Goal: Transaction & Acquisition: Purchase product/service

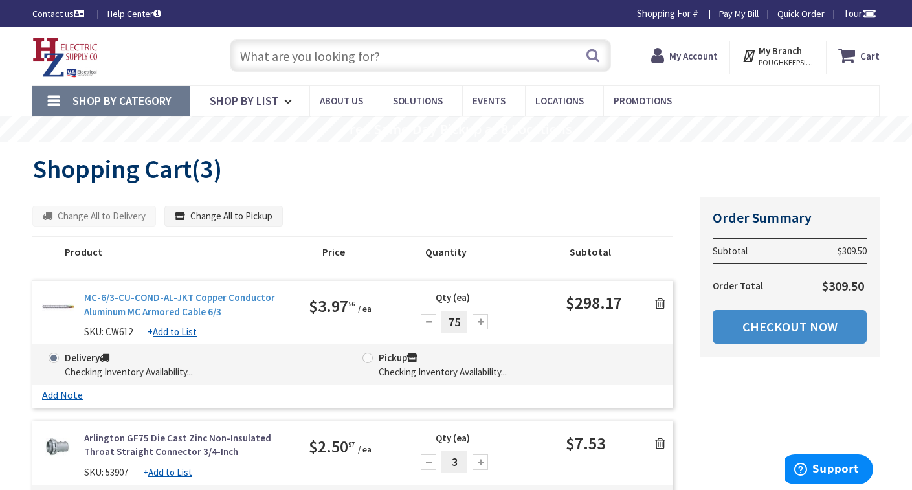
type input "NY-52, [GEOGRAPHIC_DATA][PERSON_NAME], [GEOGRAPHIC_DATA]"
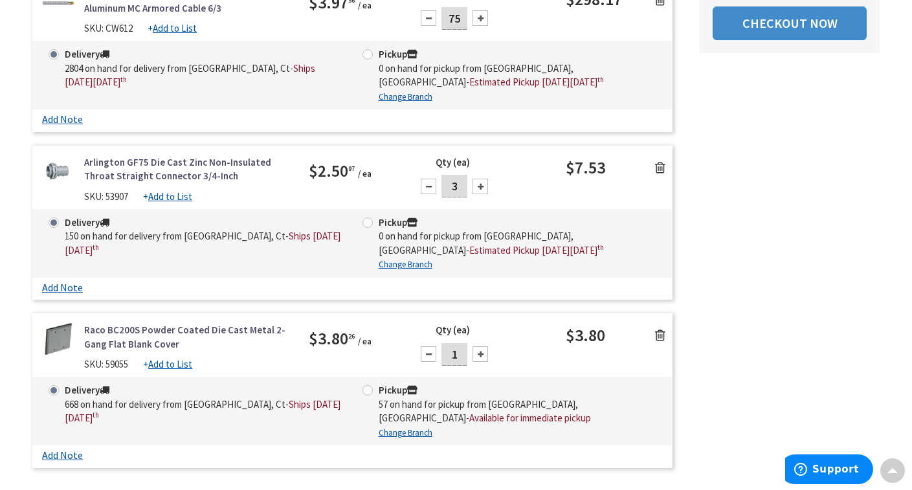
scroll to position [305, 0]
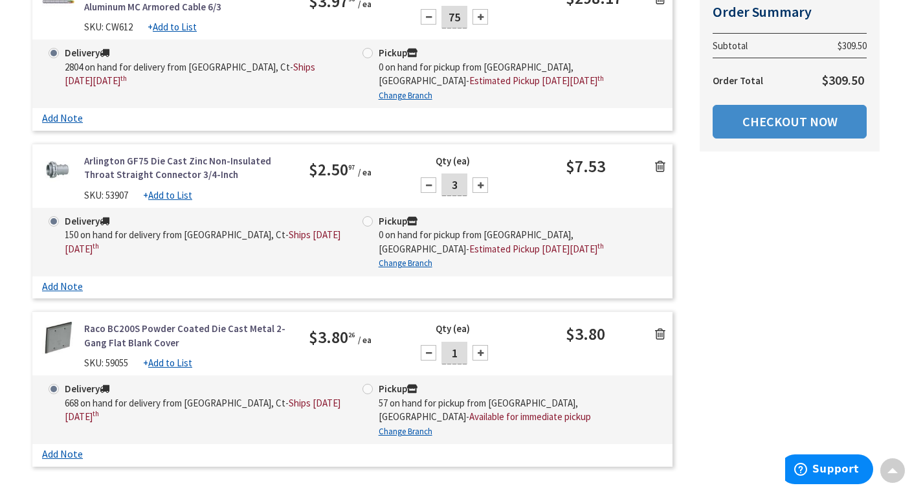
click at [665, 168] on icon at bounding box center [660, 166] width 10 height 13
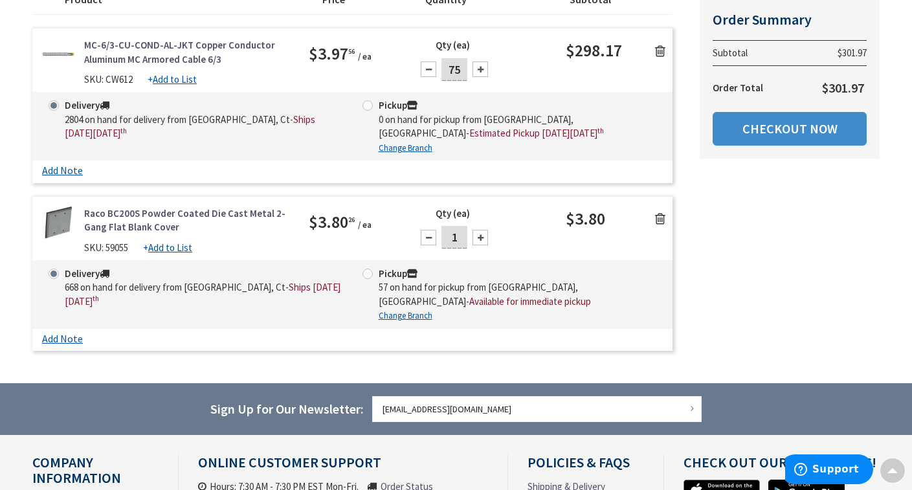
scroll to position [251, 0]
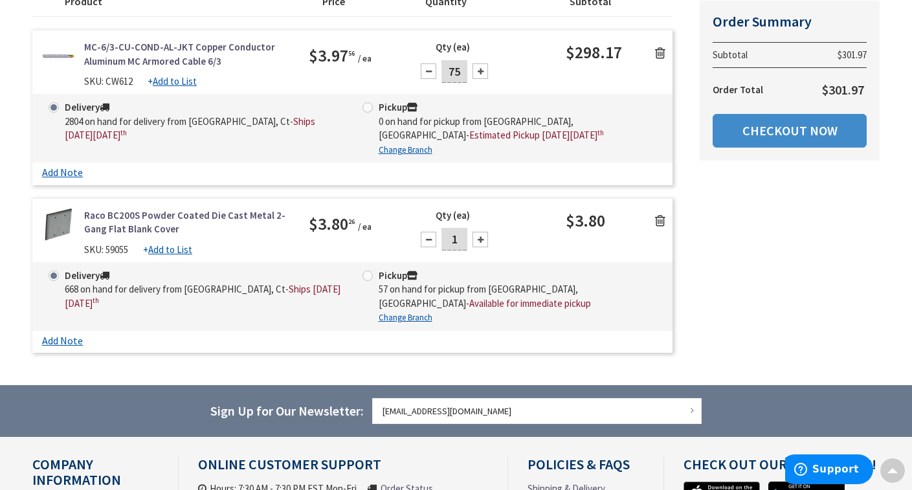
click at [657, 217] on icon at bounding box center [660, 220] width 10 height 13
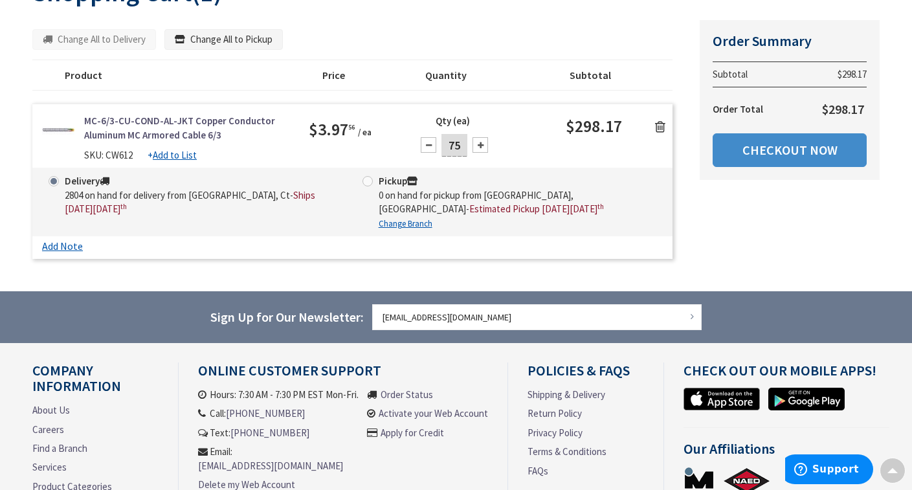
scroll to position [0, 0]
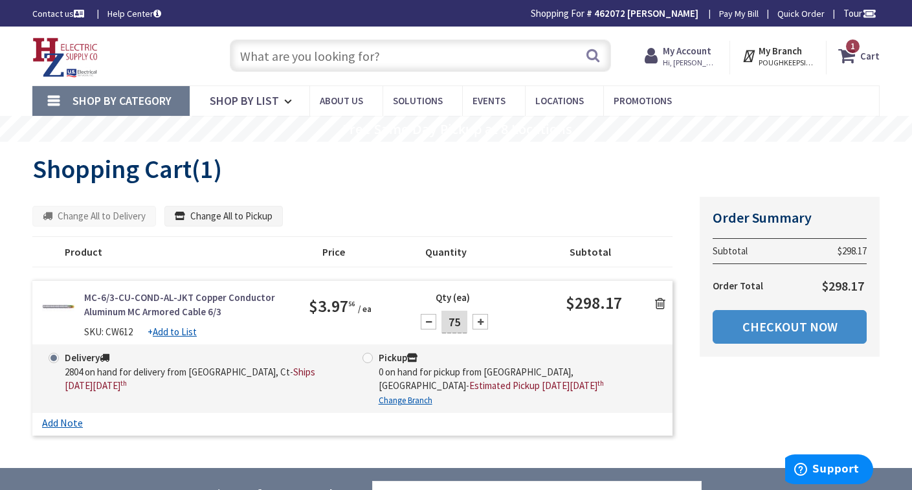
click at [368, 357] on span at bounding box center [368, 358] width 10 height 10
click at [368, 357] on input "Pickup 0 on hand for pickup from Poughkeepsie, Ny - Estimated Pickup on Monday,…" at bounding box center [370, 358] width 8 height 8
radio input "true"
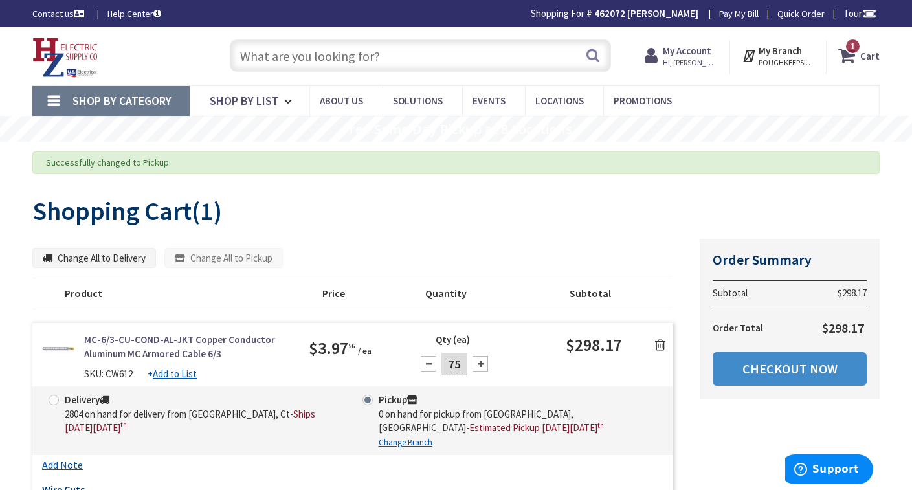
click at [382, 52] on input "text" at bounding box center [420, 55] width 381 height 32
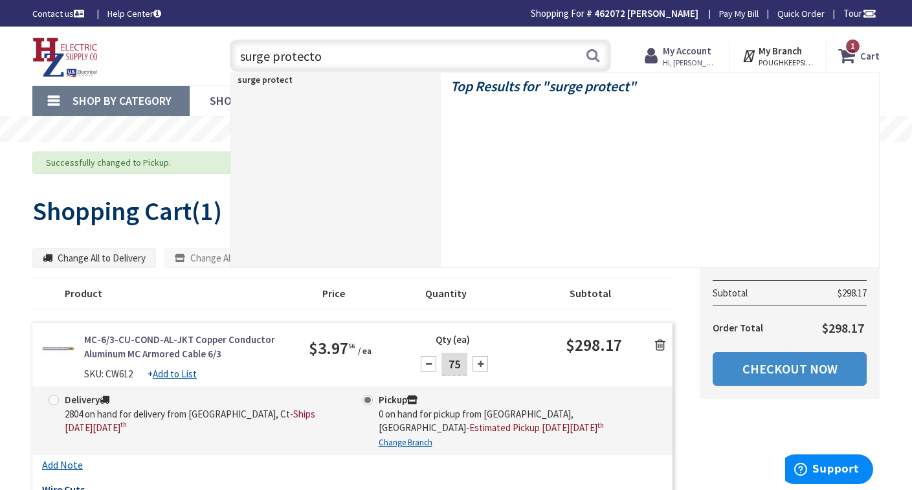
type input "surge protector"
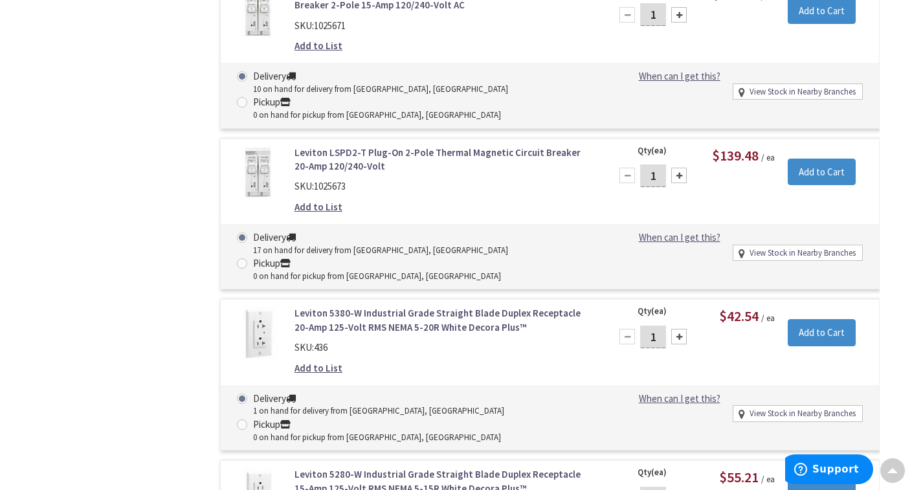
scroll to position [1375, 0]
click at [361, 307] on link "Leviton 5380-W Industrial Grade Straight Blade Duplex Receptacle 20-Amp 125-Vol…" at bounding box center [445, 321] width 300 height 28
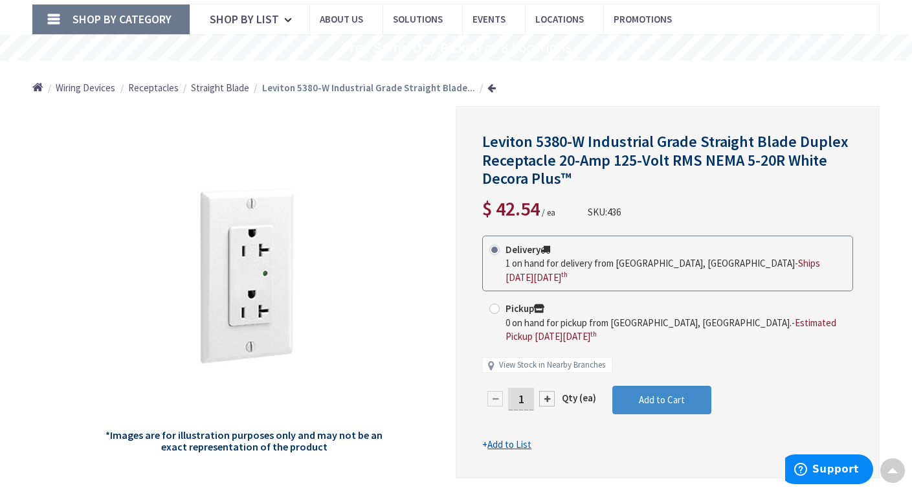
scroll to position [79, 0]
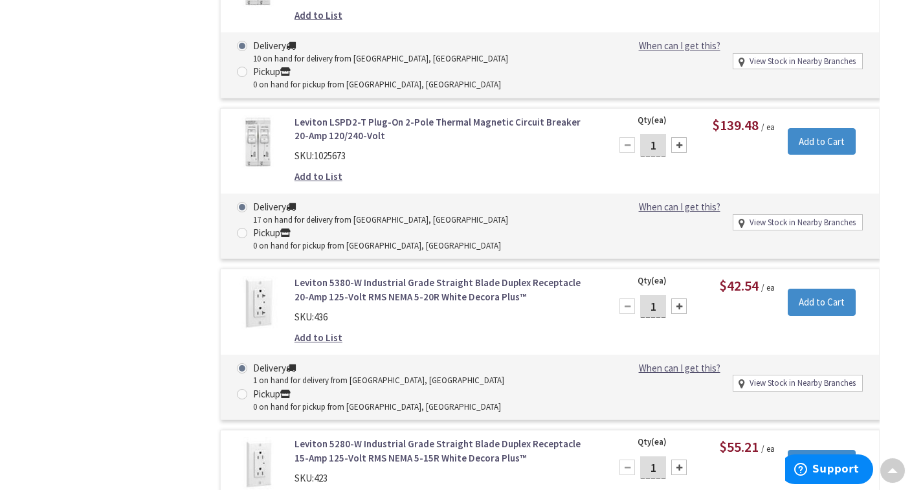
scroll to position [1404, 0]
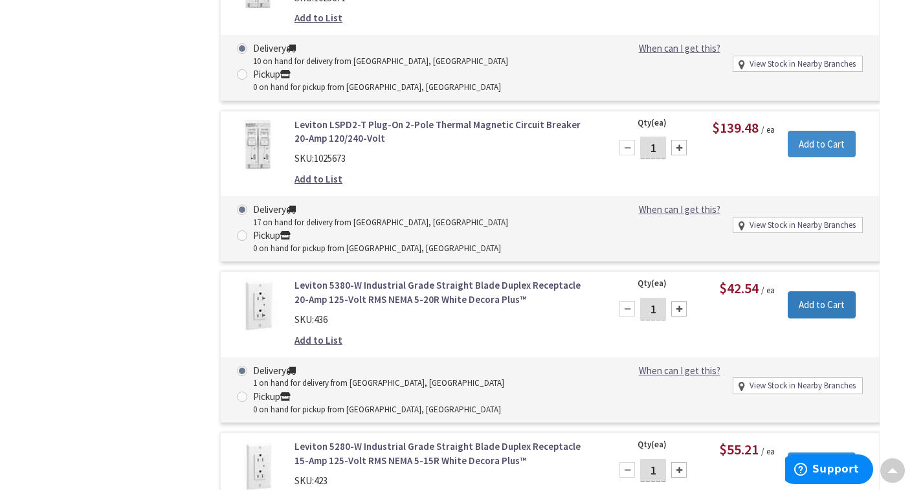
click at [840, 291] on input "Add to Cart" at bounding box center [822, 304] width 68 height 27
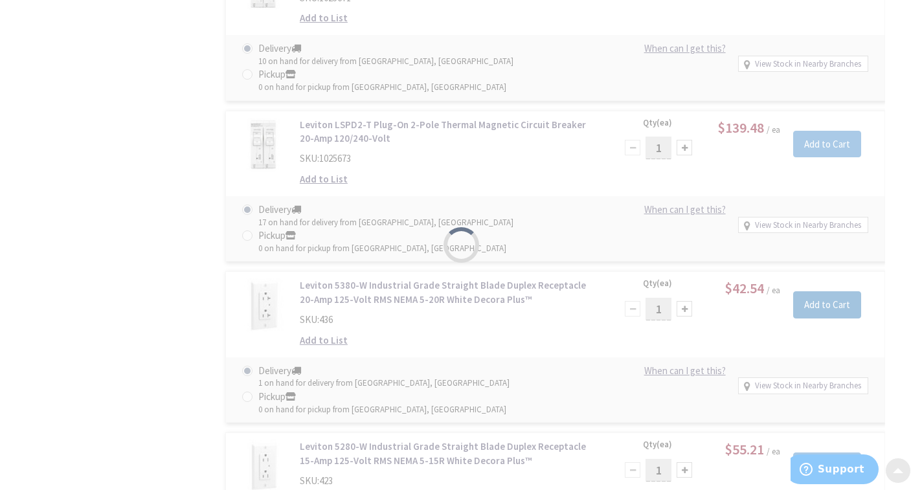
scroll to position [1406, 0]
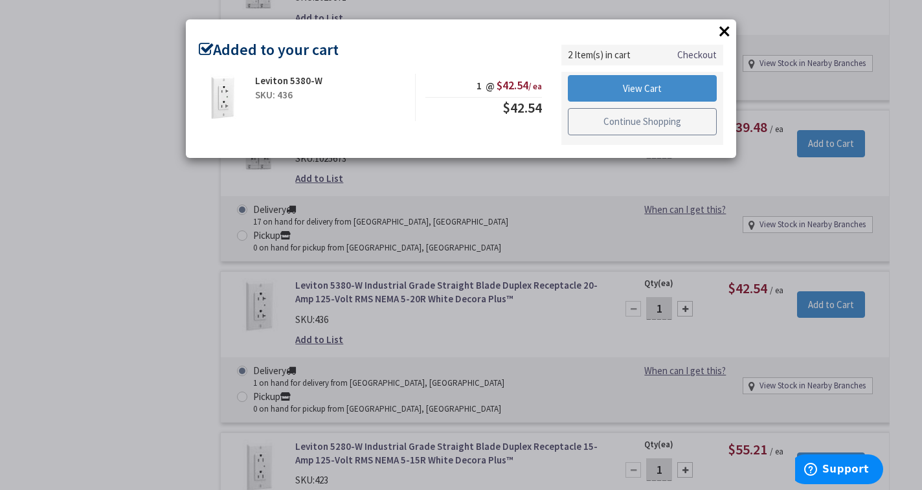
click at [673, 117] on link "Continue Shopping" at bounding box center [642, 121] width 149 height 27
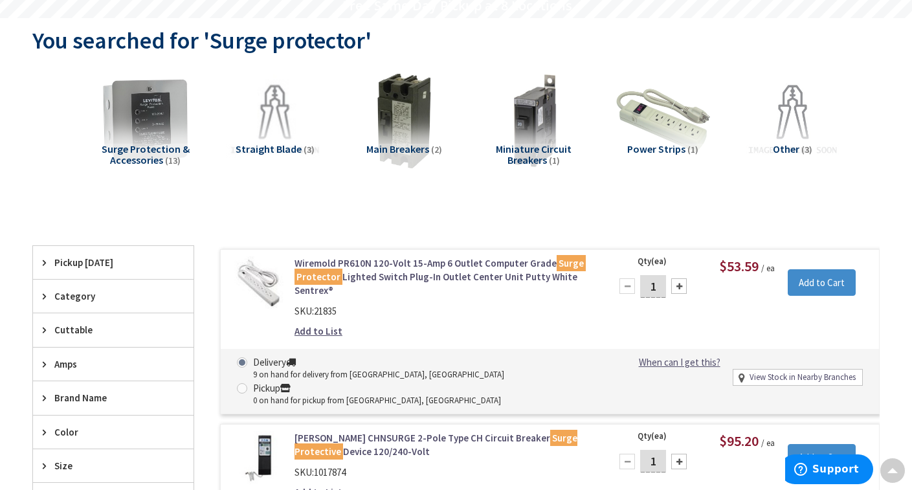
scroll to position [44, 0]
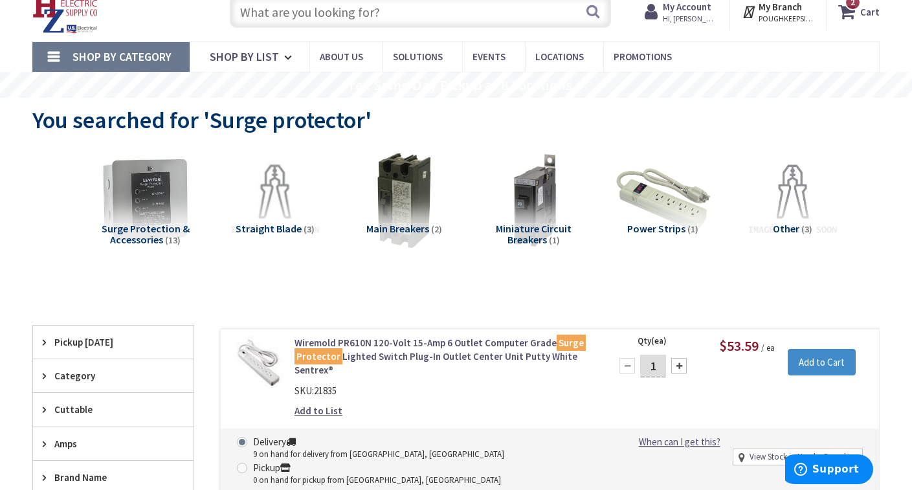
click at [873, 16] on strong "Cart" at bounding box center [870, 11] width 19 height 23
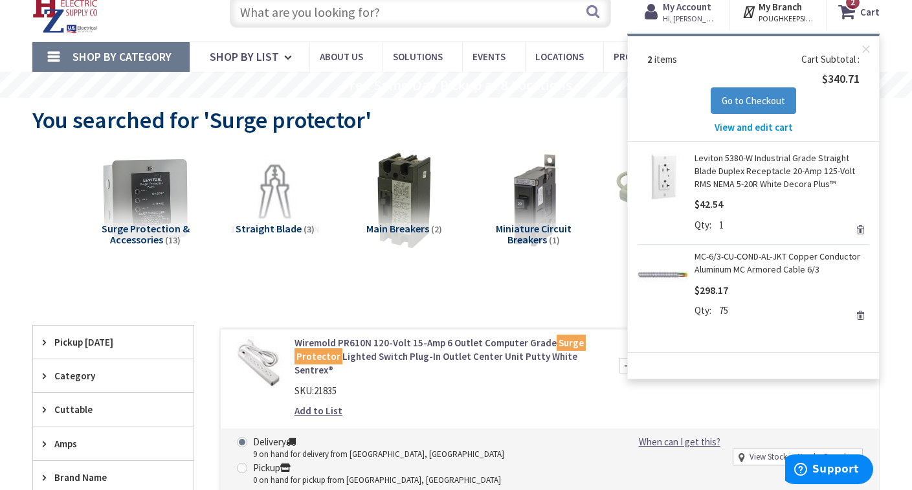
click at [861, 228] on link "Remove" at bounding box center [860, 230] width 18 height 18
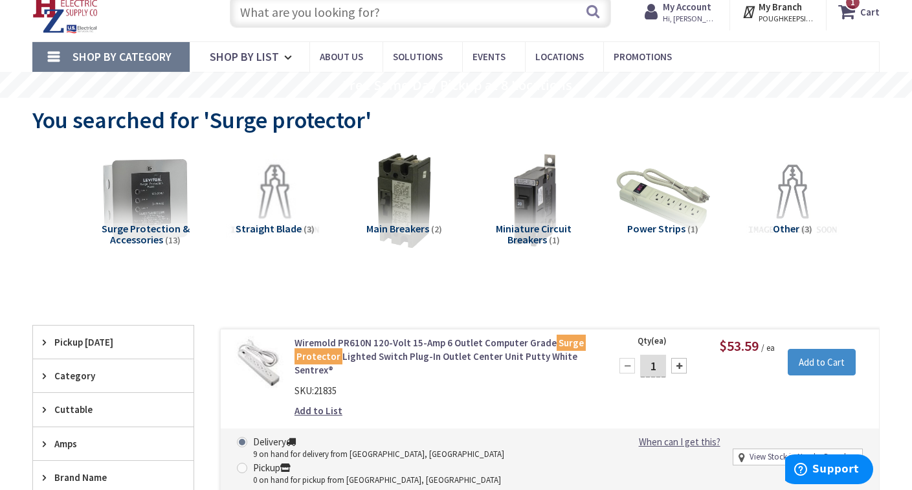
scroll to position [0, 0]
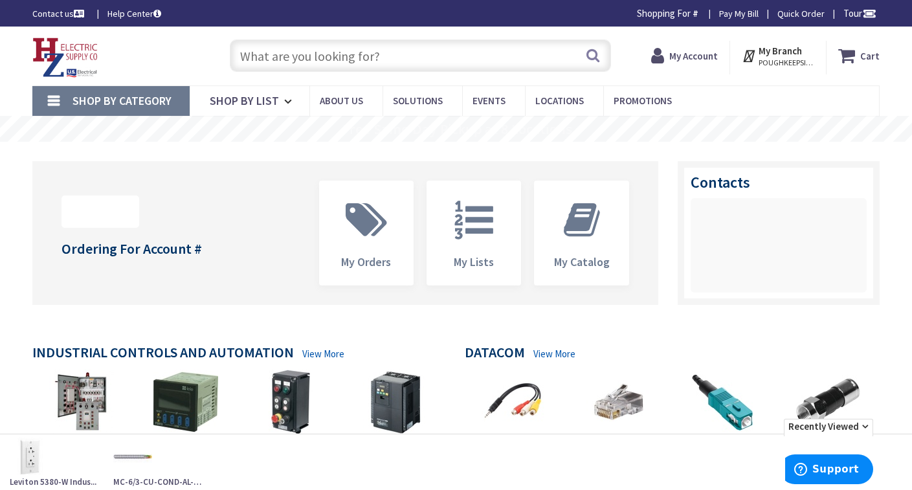
click at [274, 51] on input "text" at bounding box center [420, 55] width 381 height 32
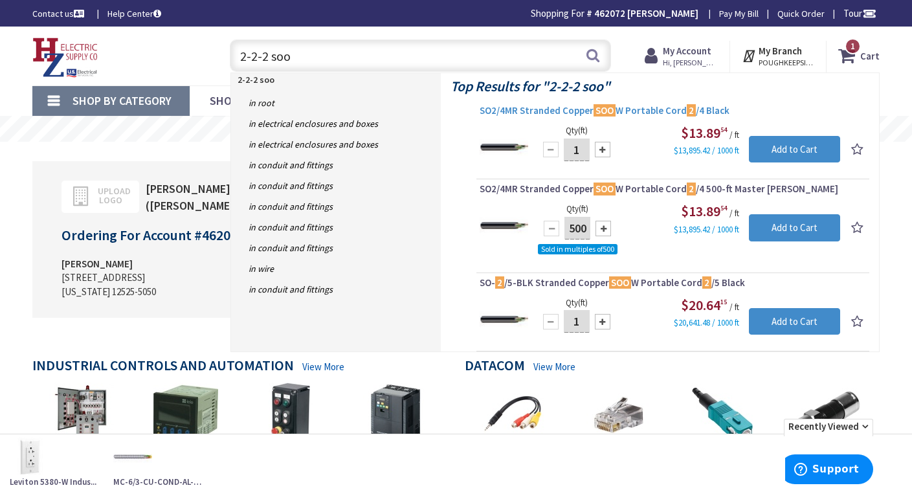
type input "2-2-2 soo"
click at [536, 108] on span "SO2/4MR Stranded Copper SOO W Portable Cord 2 /4 Black" at bounding box center [673, 110] width 387 height 13
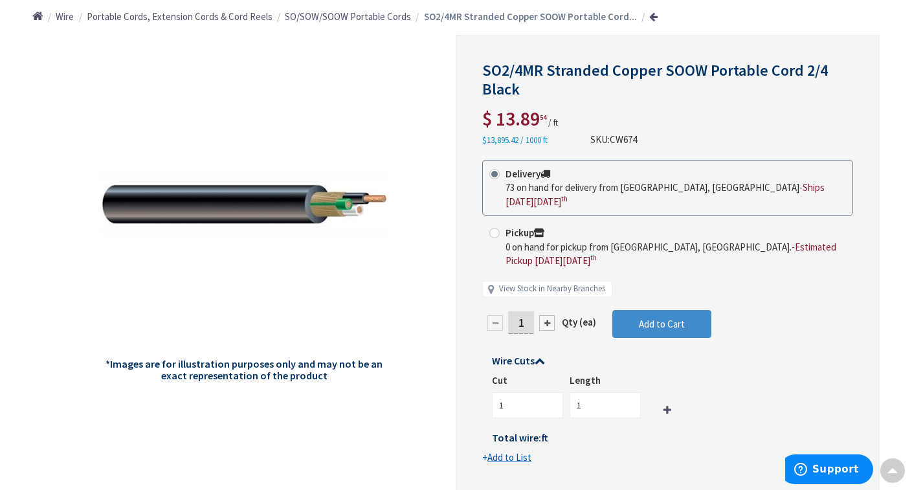
scroll to position [169, 0]
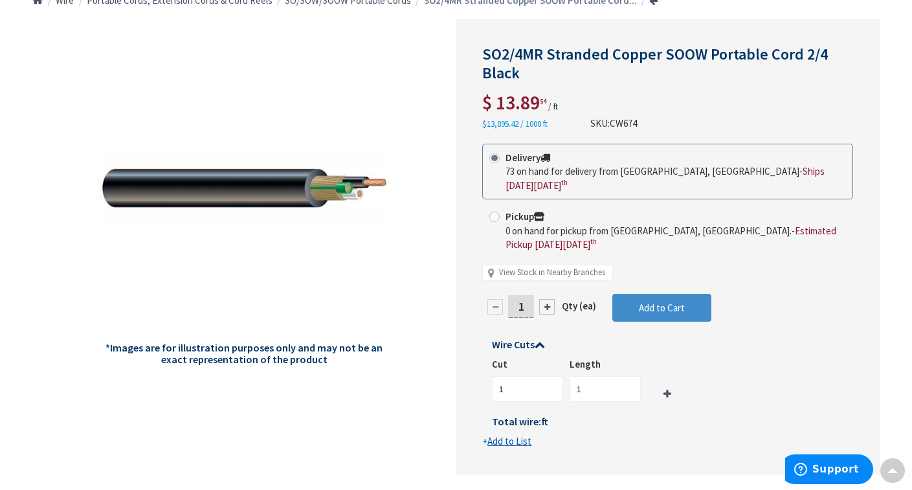
click at [543, 299] on div at bounding box center [547, 307] width 16 height 16
type input "2"
click at [545, 299] on div at bounding box center [547, 307] width 16 height 16
type input "3"
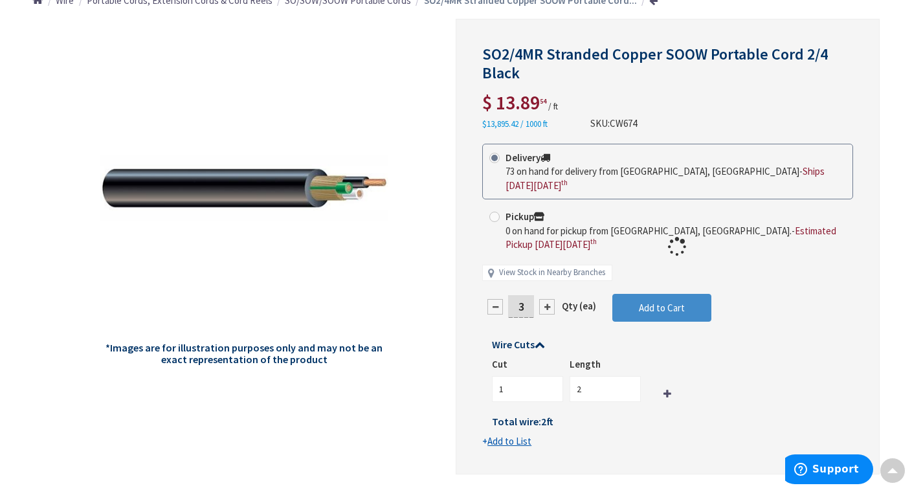
type input "3"
click at [545, 292] on div at bounding box center [667, 246] width 423 height 455
click at [545, 292] on form "This product is Discontinued Delivery 73 on hand for delivery from [GEOGRAPHIC_…" at bounding box center [667, 296] width 371 height 305
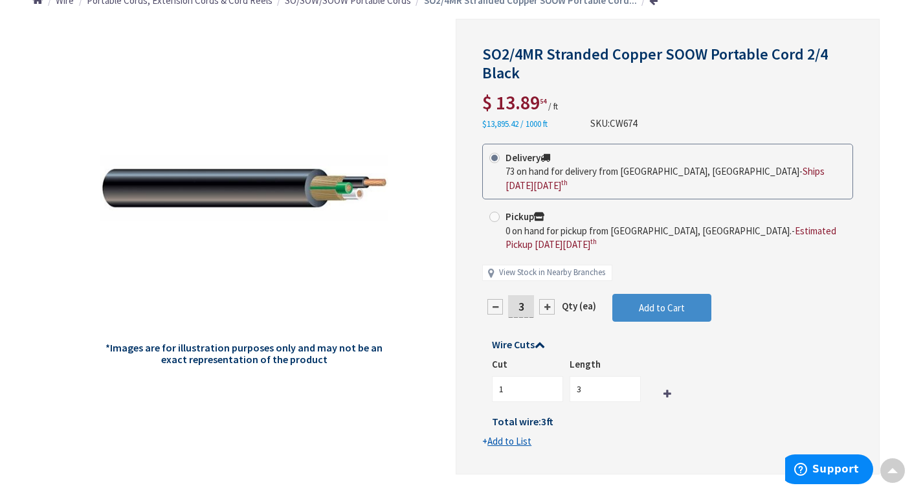
click at [545, 299] on div at bounding box center [547, 307] width 16 height 16
type input "4"
click at [528, 294] on form "This product is Discontinued Delivery 73 on hand for delivery from Middletown, …" at bounding box center [667, 296] width 371 height 305
click at [526, 295] on input "4" at bounding box center [521, 306] width 26 height 23
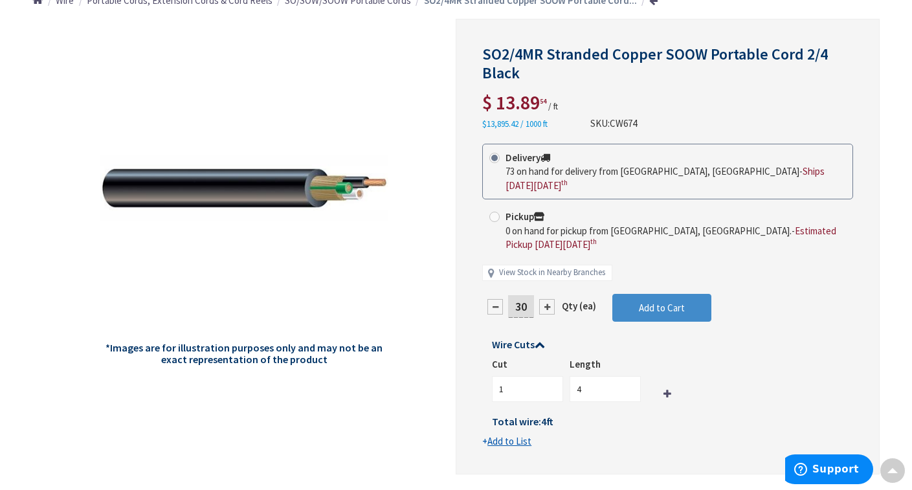
type input "30"
click at [598, 377] on form "This product is Discontinued Delivery 73 on hand for delivery from Middletown, …" at bounding box center [667, 296] width 371 height 305
type input "30"
click at [662, 302] on span "Add to Cart" at bounding box center [662, 308] width 46 height 12
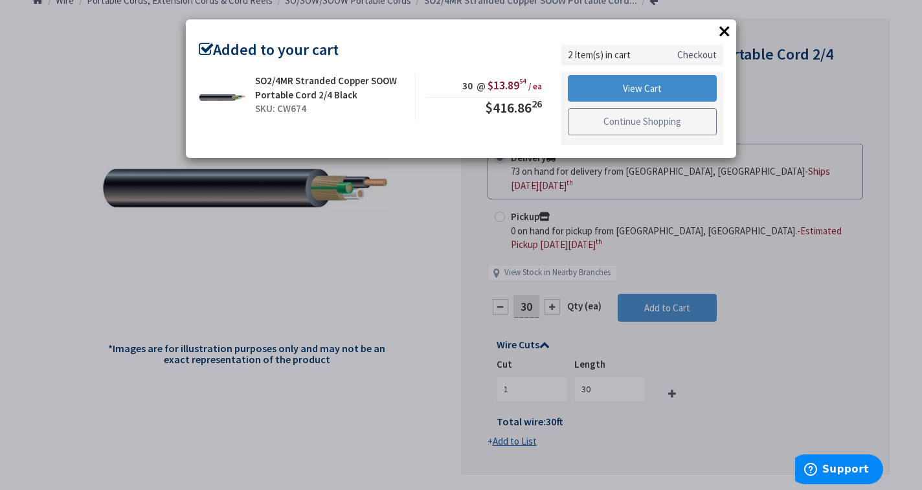
click at [609, 123] on link "Continue Shopping" at bounding box center [642, 121] width 149 height 27
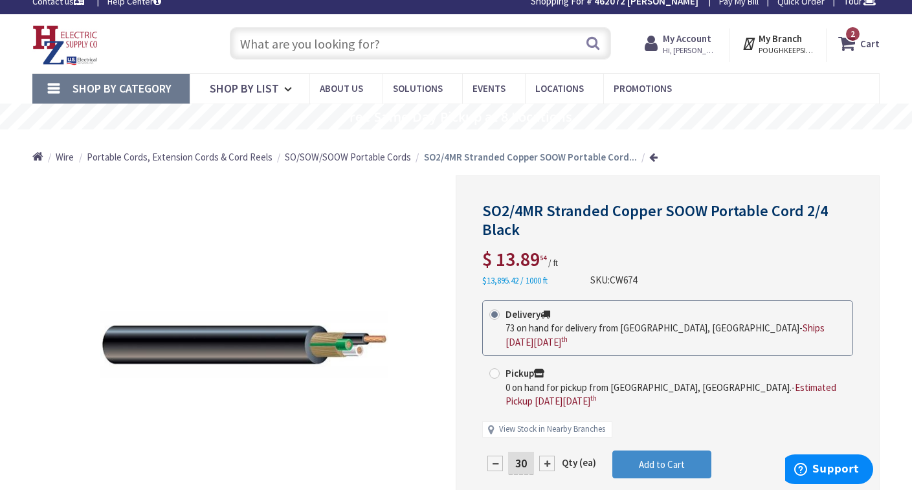
scroll to position [0, 0]
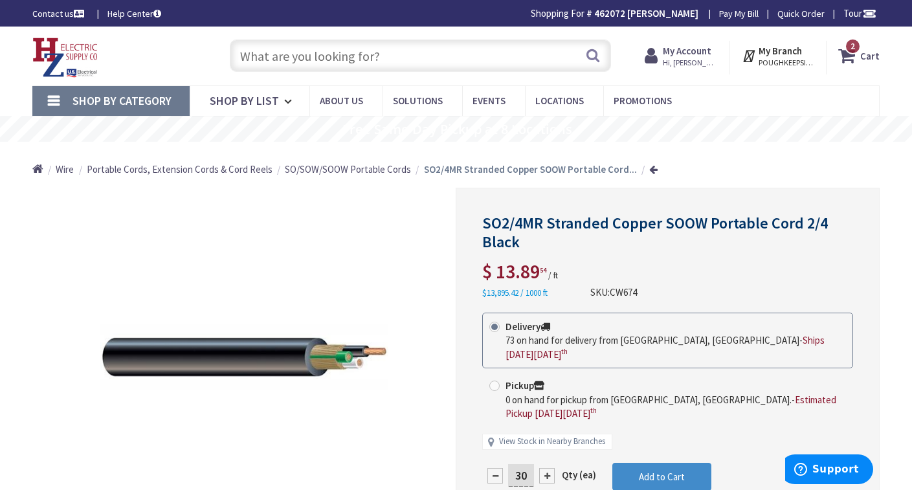
click at [303, 60] on input "text" at bounding box center [420, 55] width 381 height 32
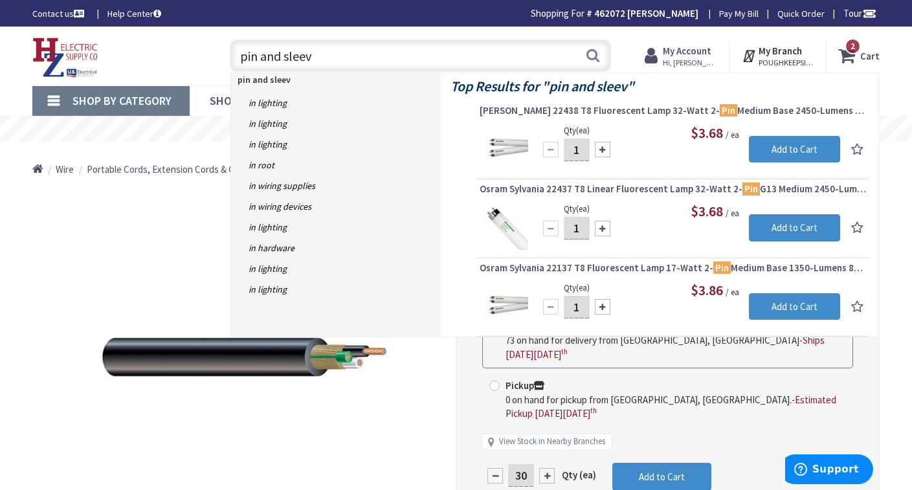
type input "pin and sleeve"
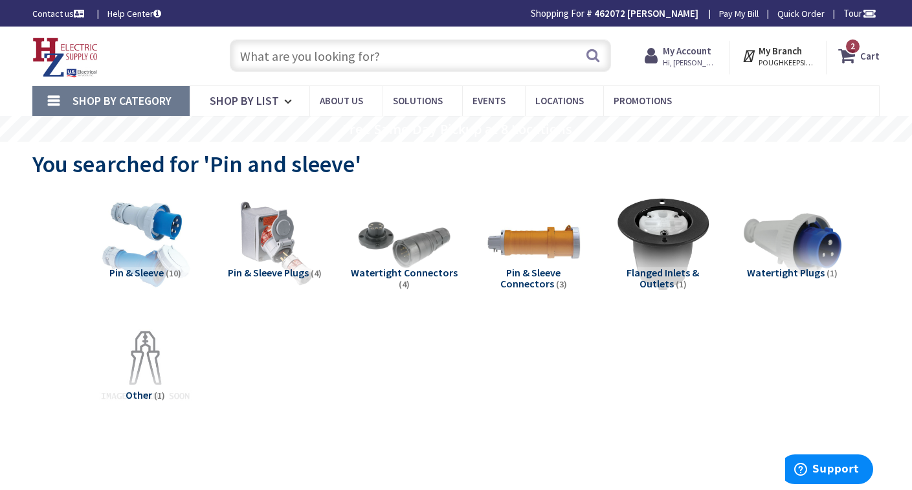
click at [273, 250] on img at bounding box center [274, 243] width 107 height 107
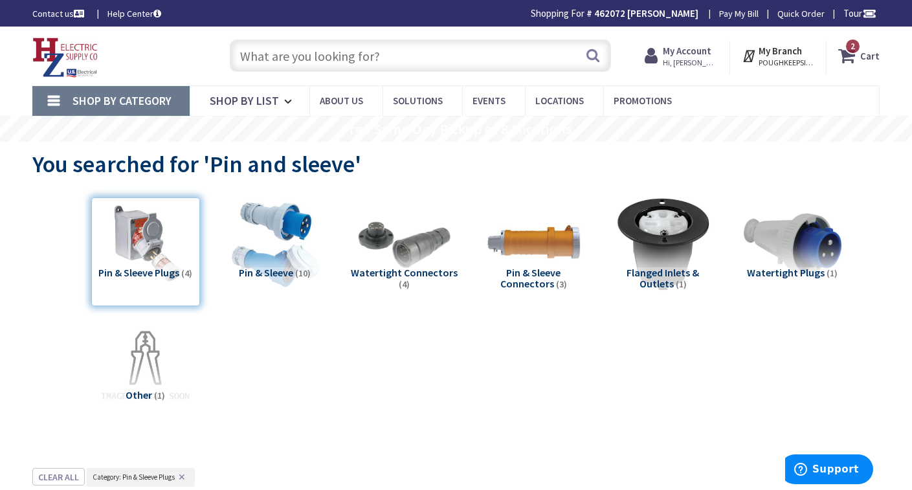
click at [282, 270] on span "Pin & Sleeve" at bounding box center [266, 272] width 54 height 13
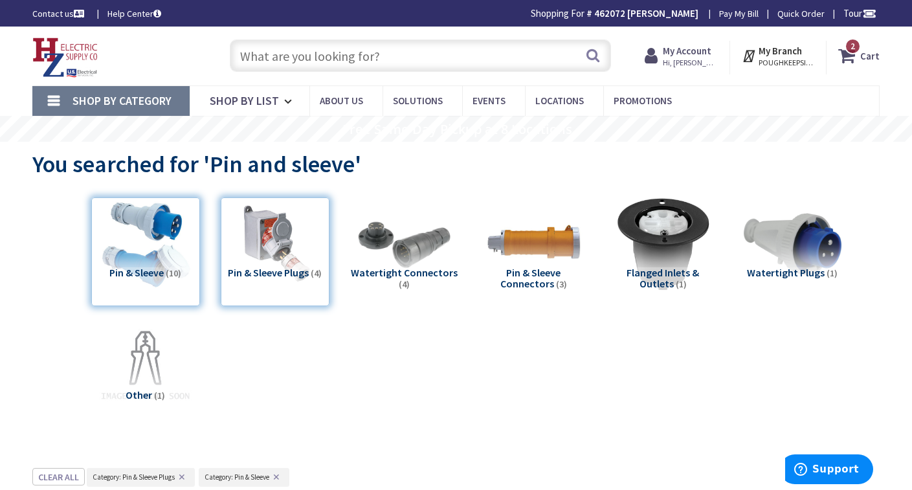
click at [274, 63] on input "text" at bounding box center [420, 55] width 381 height 32
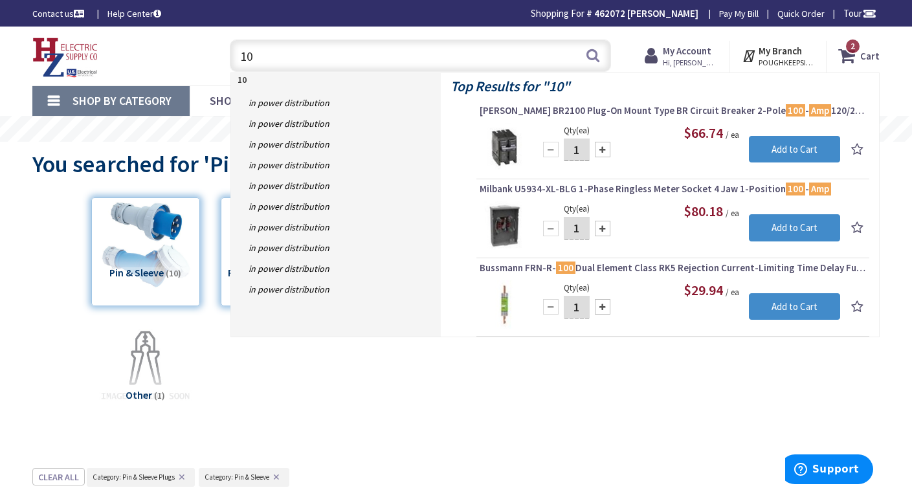
type input "1"
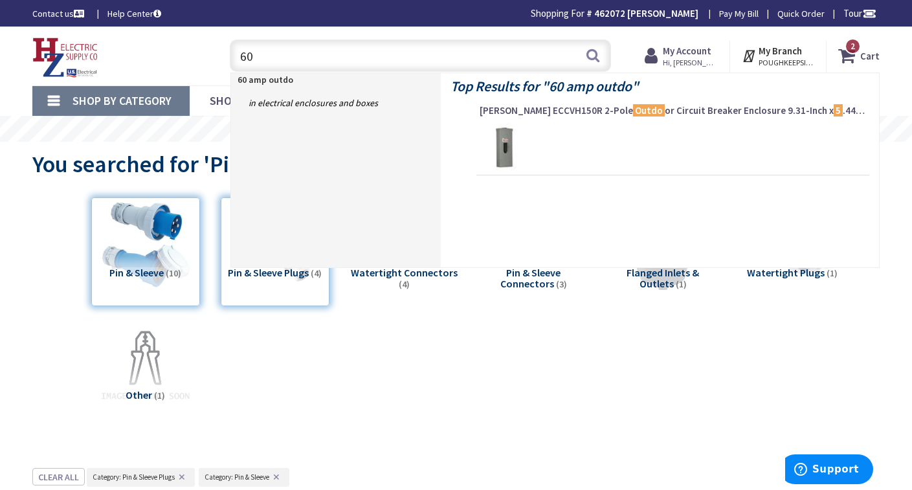
type input "6"
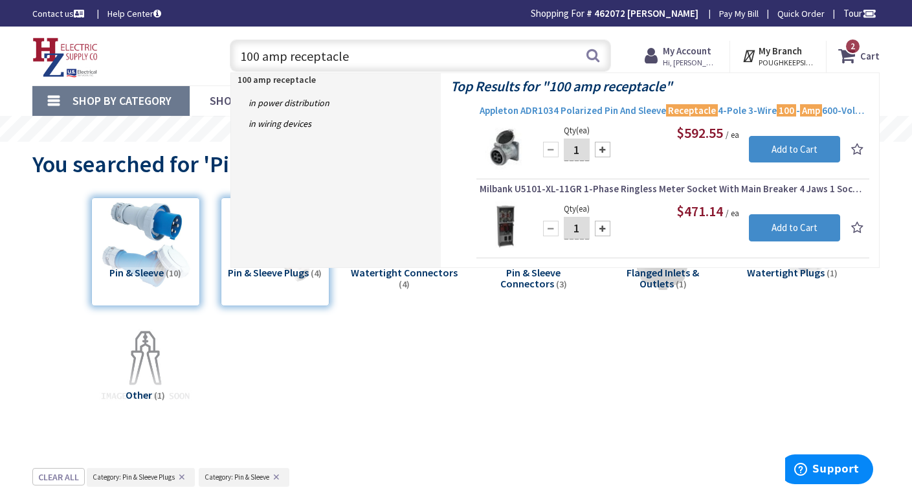
type input "100 amp receptacle"
click at [521, 111] on span "Appleton ADR1034 Polarized Pin And Sleeve Receptacle 4-Pole 3-Wire 100 - Amp 60…" at bounding box center [673, 110] width 387 height 13
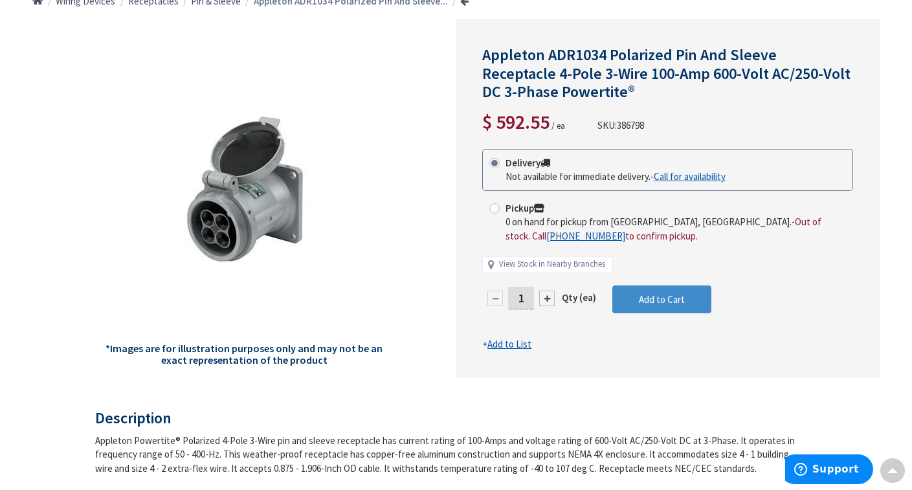
scroll to position [170, 0]
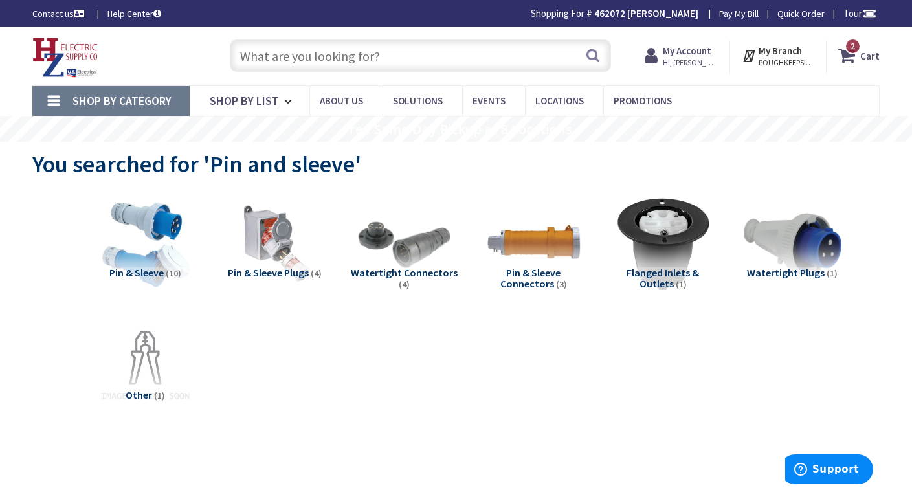
click at [260, 63] on input "text" at bounding box center [420, 55] width 381 height 32
